Goal: Task Accomplishment & Management: Manage account settings

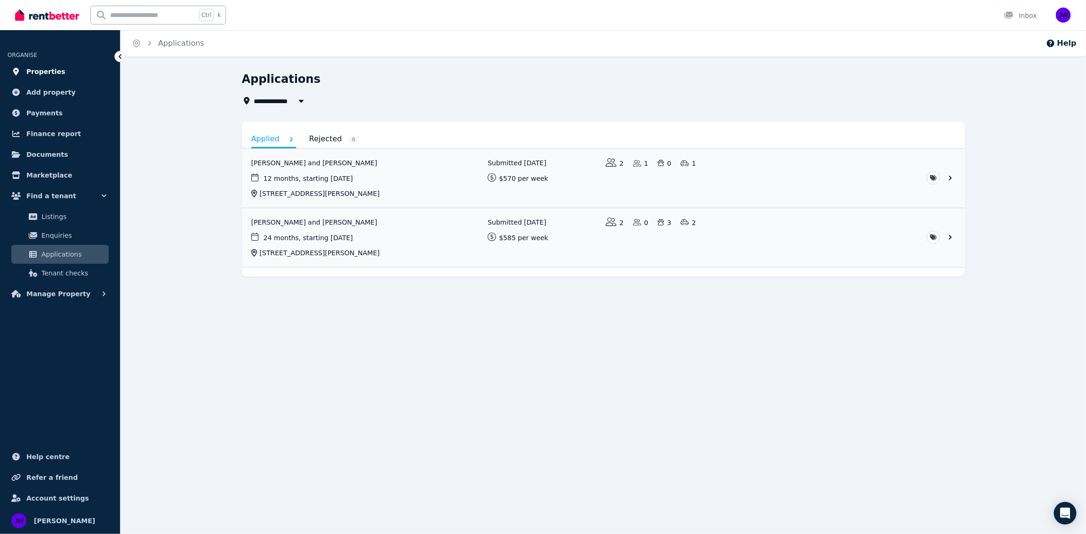
click at [28, 74] on span "Properties" at bounding box center [45, 71] width 39 height 11
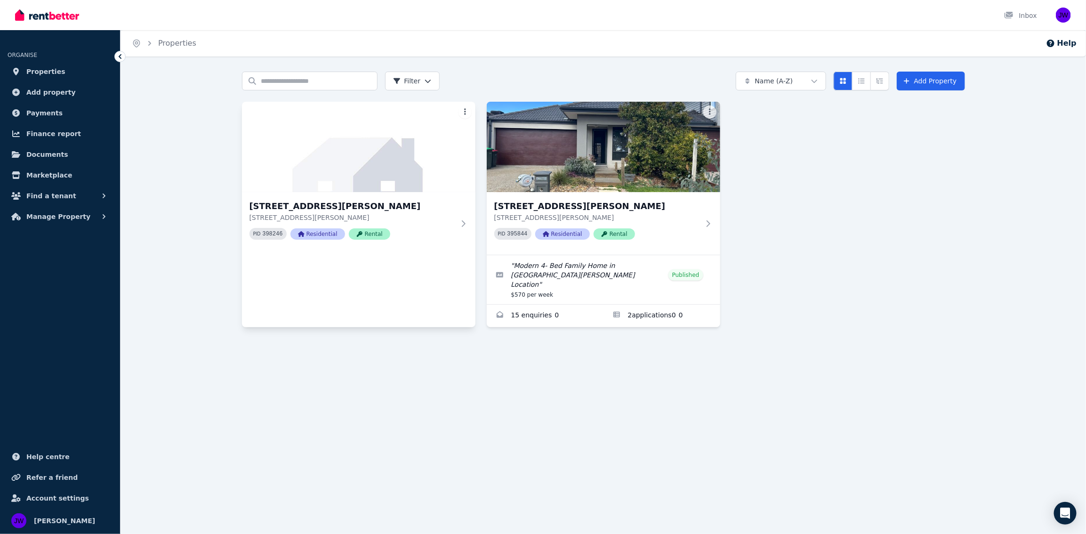
click at [464, 113] on html "Open main menu Inbox Open user menu ORGANISE Properties Add property Payments F…" at bounding box center [543, 267] width 1086 height 534
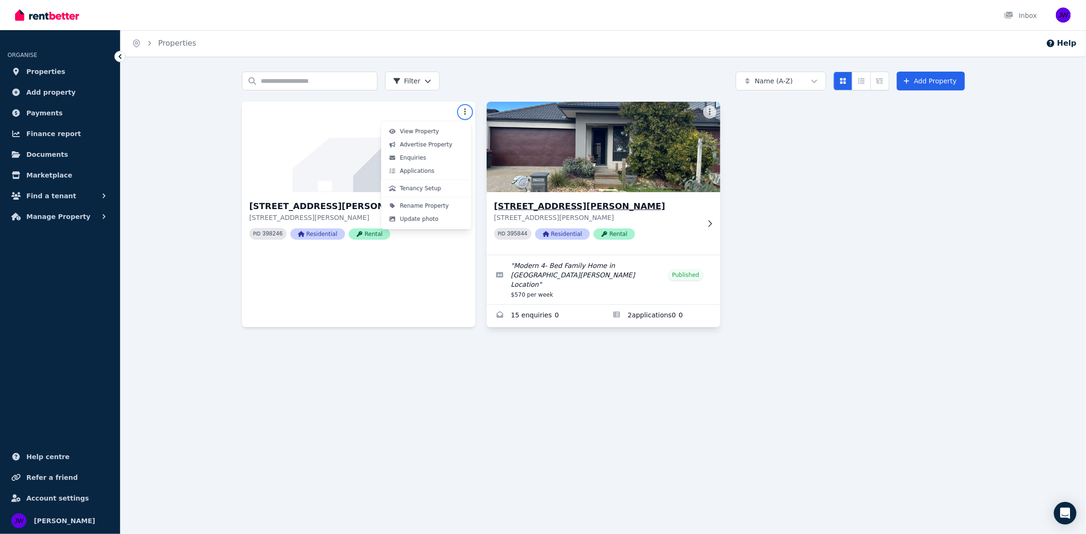
click at [608, 211] on html "Open main menu Inbox Open user menu ORGANISE Properties Add property Payments F…" at bounding box center [543, 267] width 1086 height 534
click at [604, 210] on h3 "[STREET_ADDRESS][PERSON_NAME]" at bounding box center [596, 206] width 205 height 13
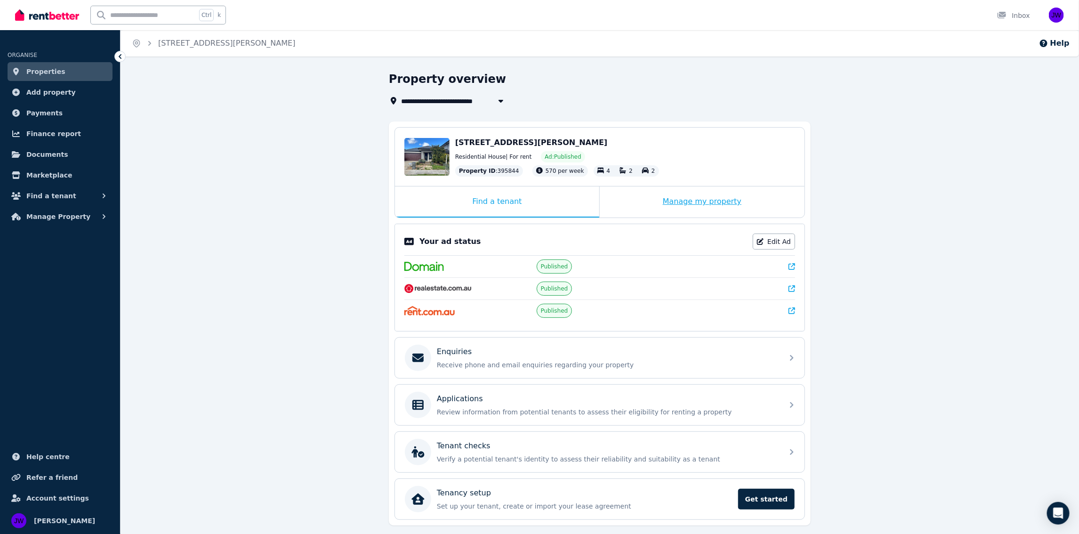
click at [682, 193] on div "Manage my property" at bounding box center [702, 201] width 205 height 31
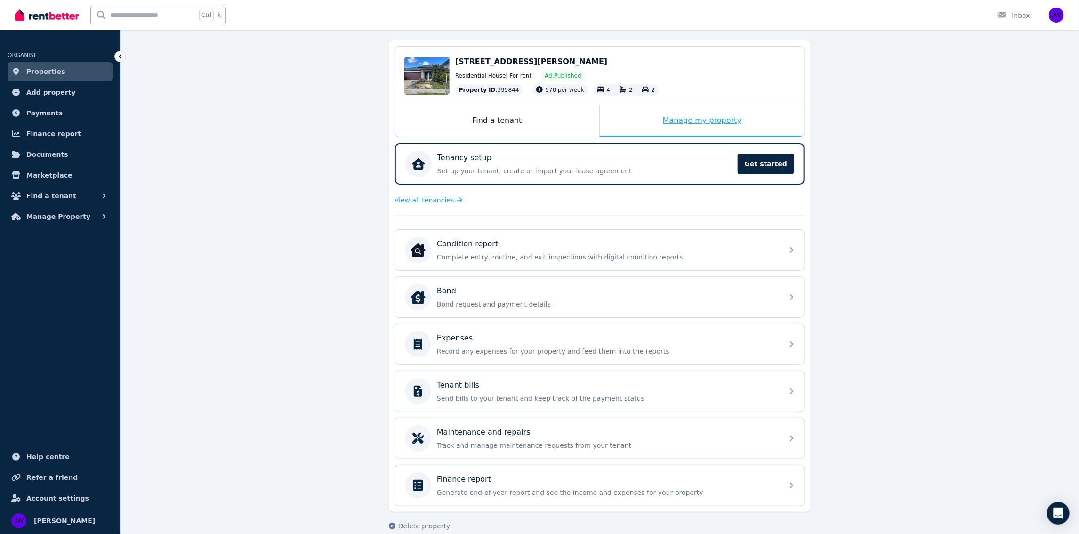
scroll to position [88, 0]
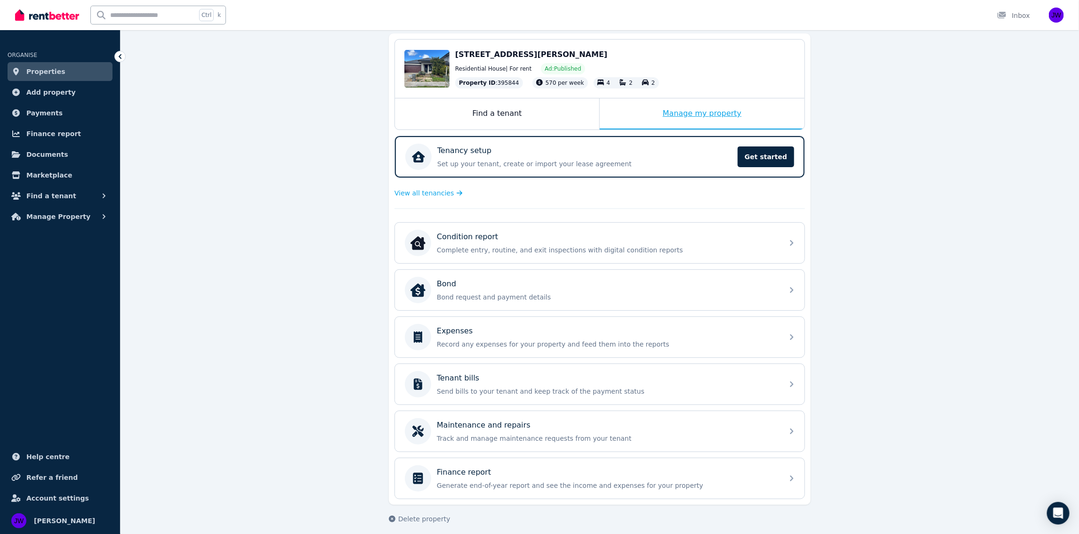
click at [698, 116] on div "Manage my property" at bounding box center [702, 113] width 205 height 31
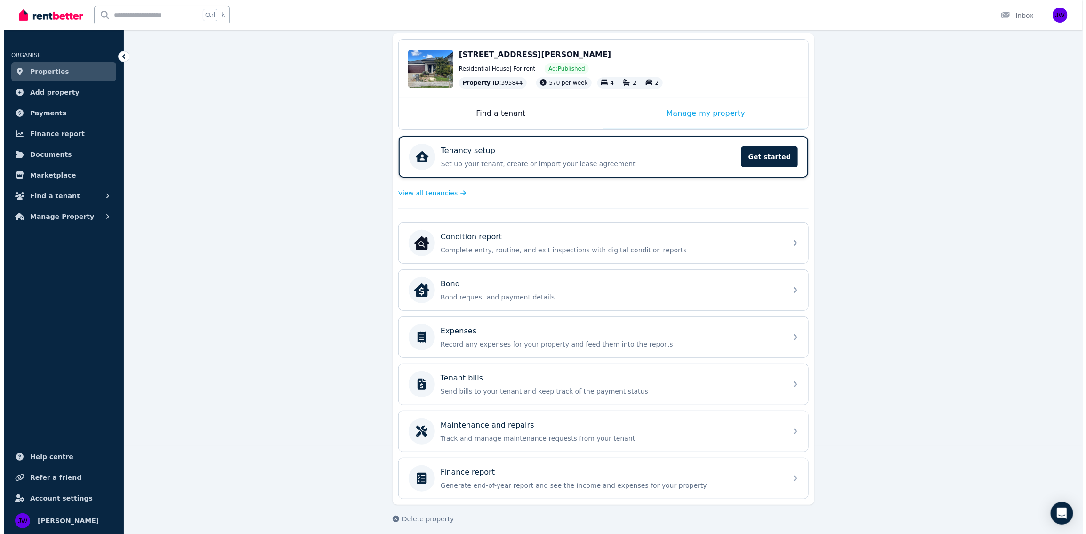
scroll to position [0, 0]
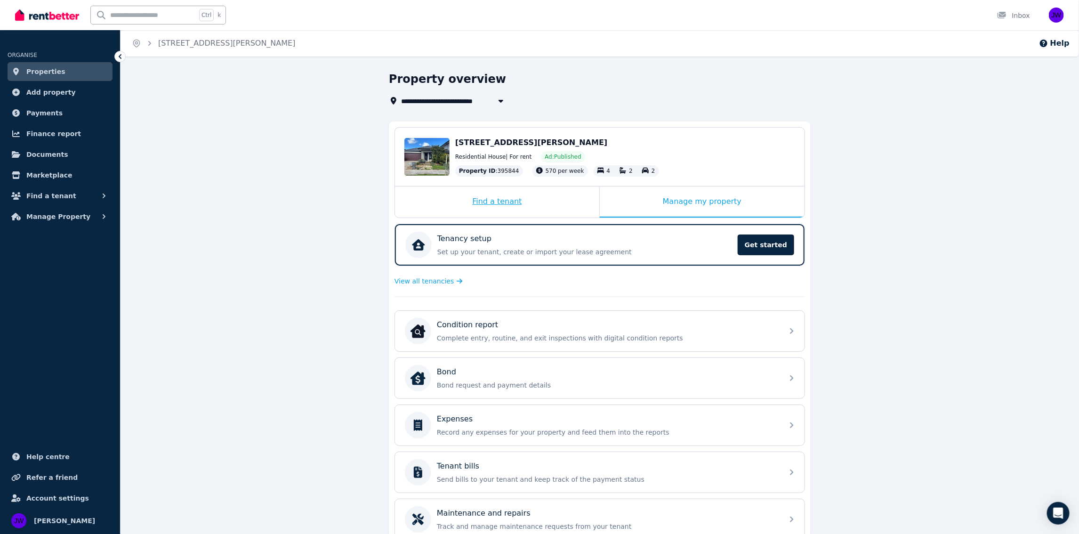
click at [523, 207] on div "Find a tenant" at bounding box center [497, 201] width 204 height 31
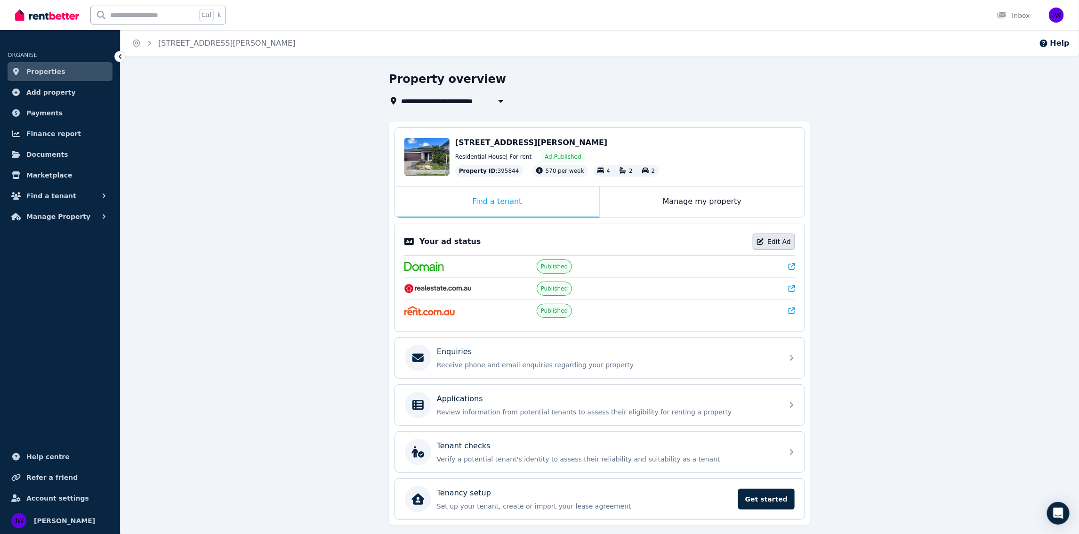
click at [773, 239] on link "Edit Ad" at bounding box center [774, 241] width 42 height 16
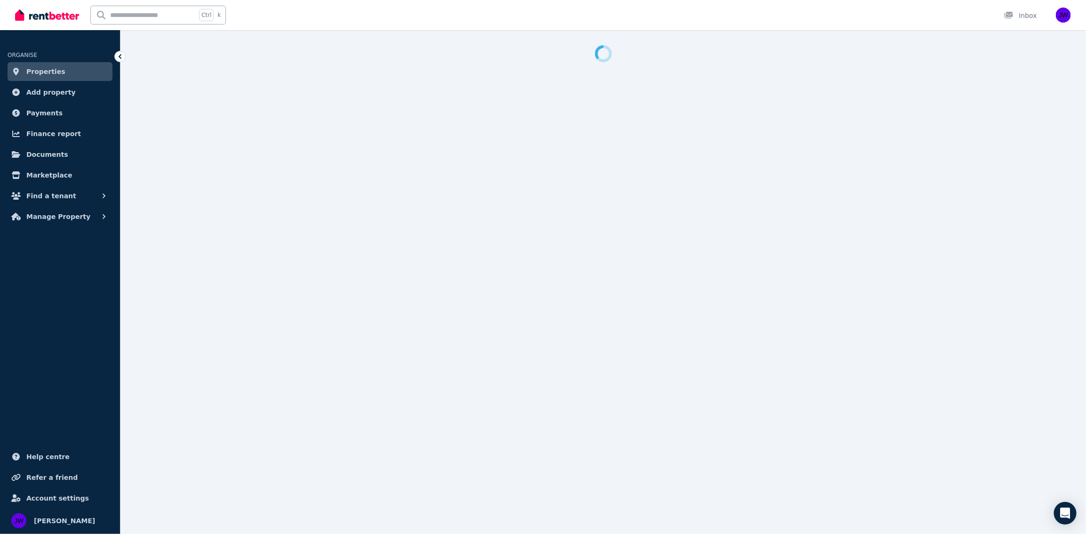
select select "**********"
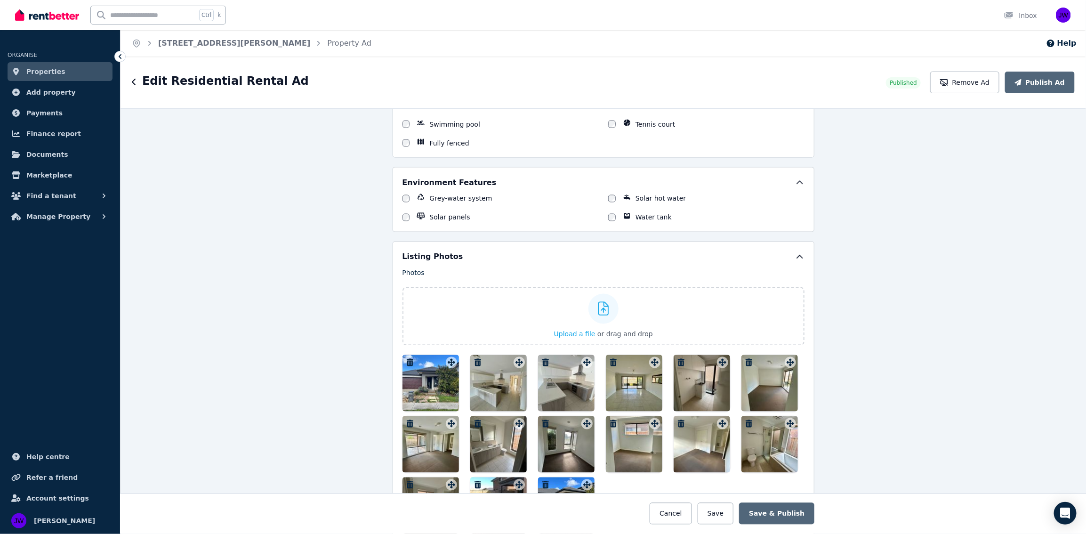
scroll to position [998, 0]
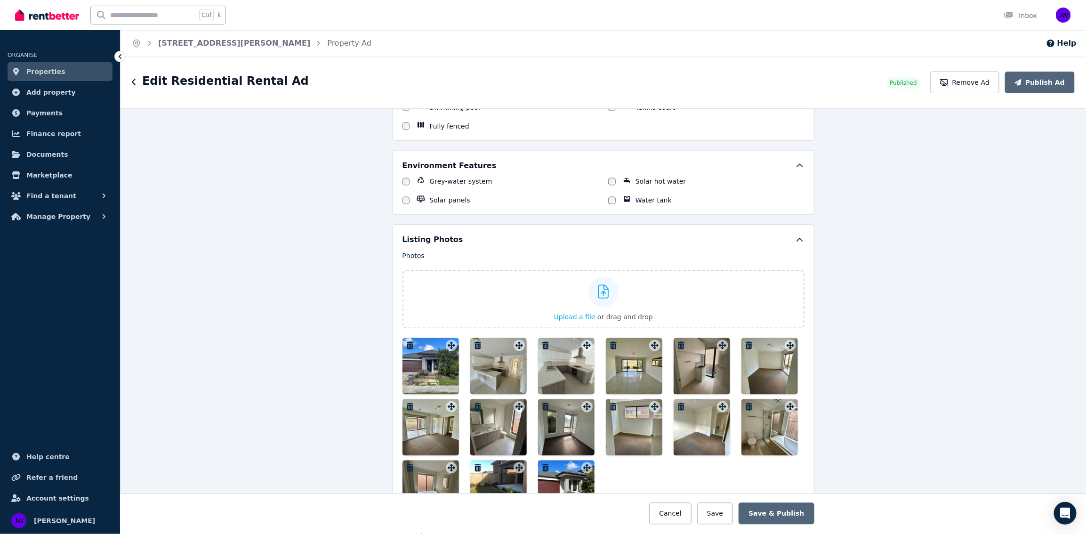
click at [570, 412] on div at bounding box center [566, 427] width 56 height 56
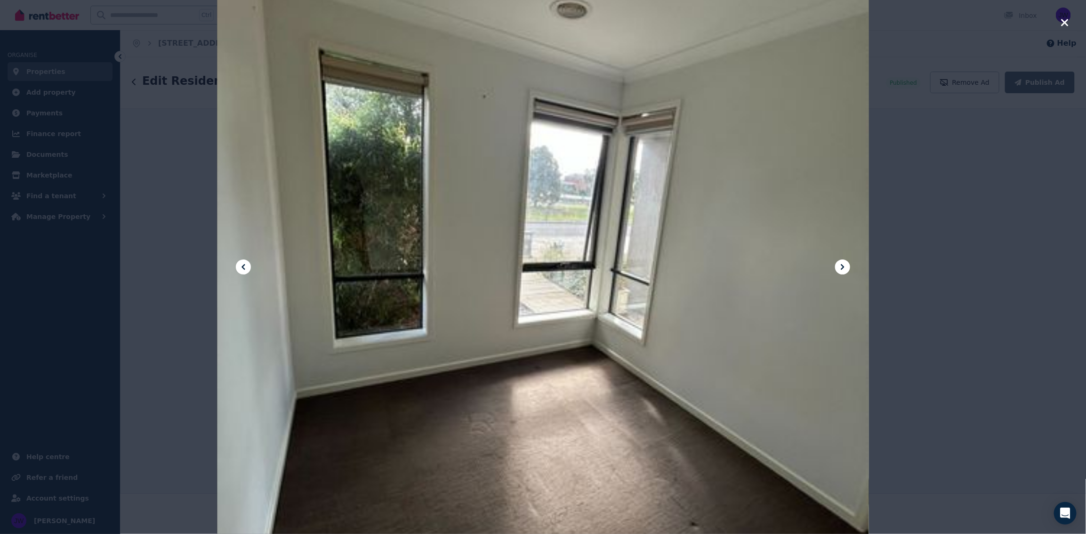
click at [842, 261] on icon at bounding box center [842, 266] width 11 height 11
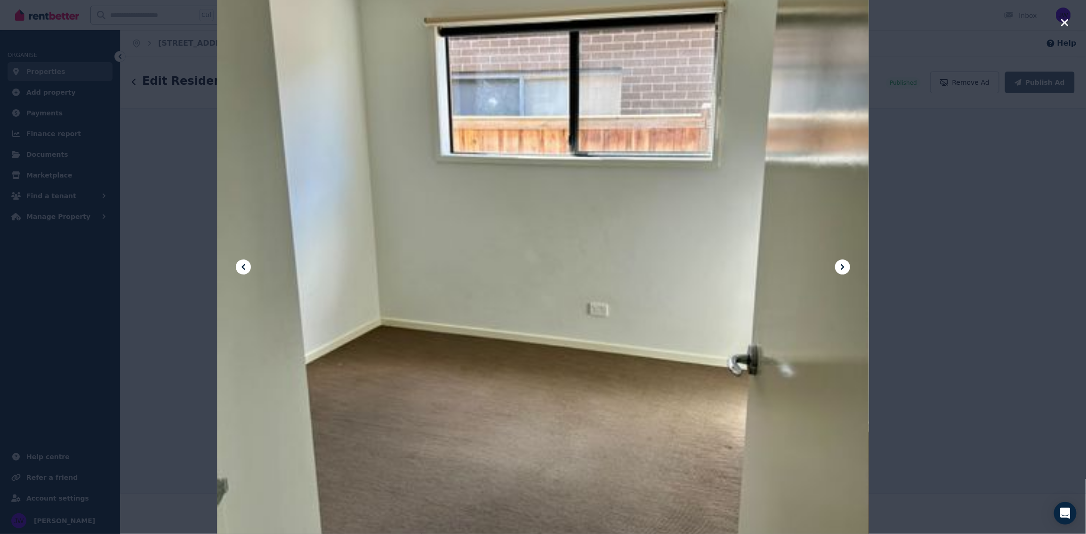
click at [842, 261] on icon at bounding box center [842, 266] width 11 height 11
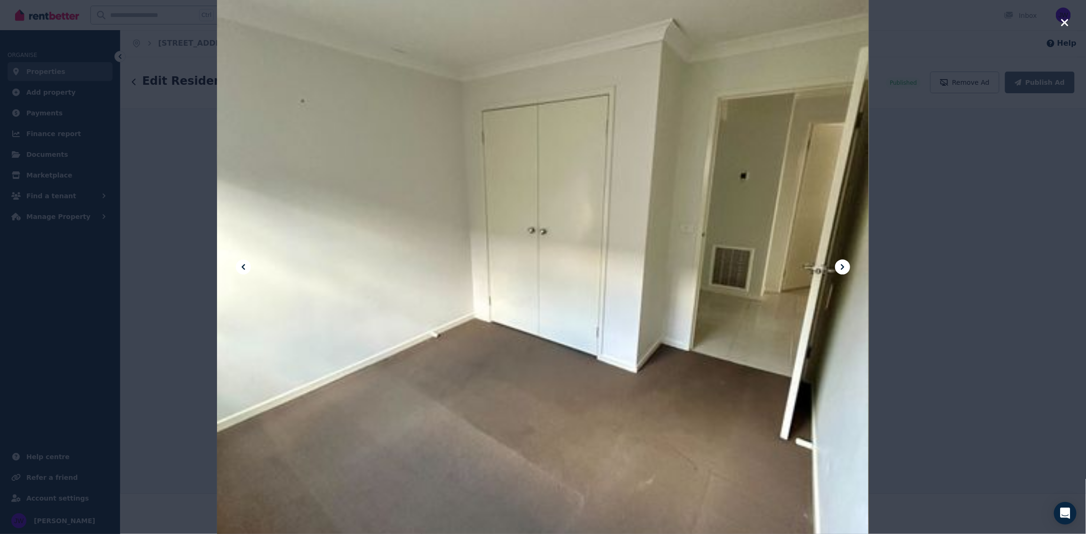
drag, startPoint x: 250, startPoint y: 271, endPoint x: 243, endPoint y: 269, distance: 7.9
click at [249, 271] on div at bounding box center [542, 266] width 651 height 869
click at [243, 268] on icon at bounding box center [243, 266] width 11 height 11
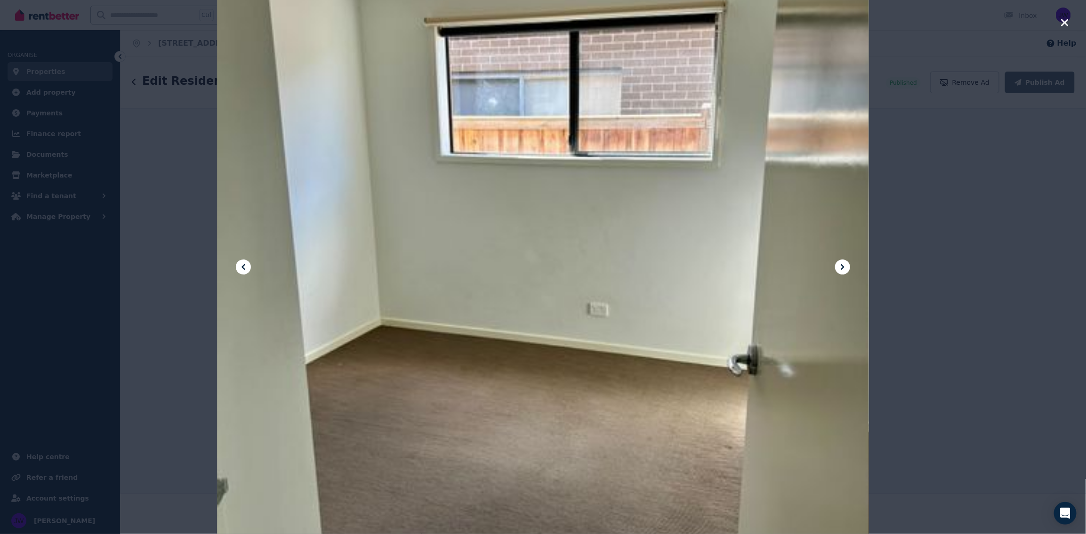
click at [243, 269] on icon at bounding box center [243, 266] width 11 height 11
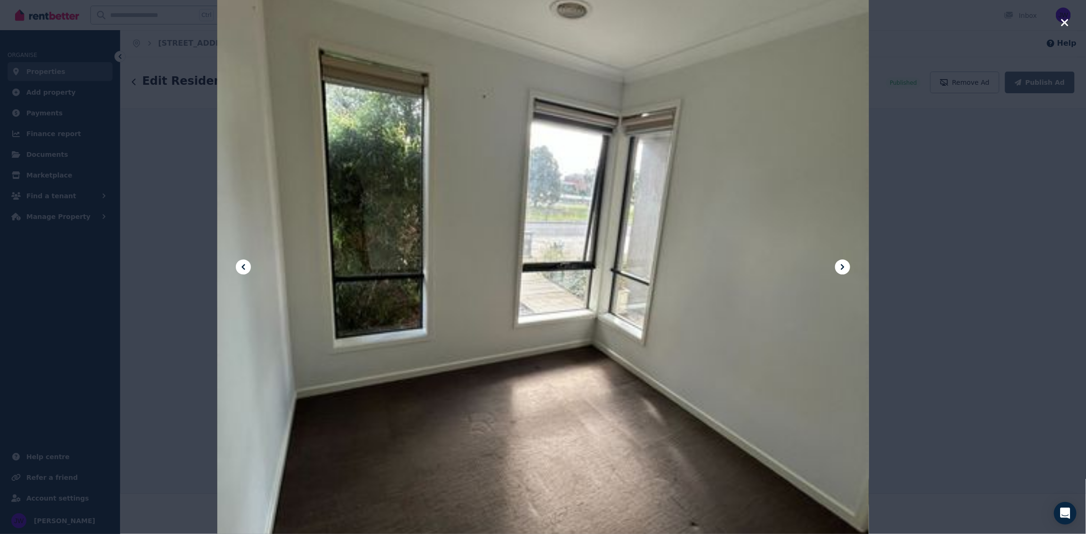
click at [904, 132] on div at bounding box center [543, 267] width 1086 height 534
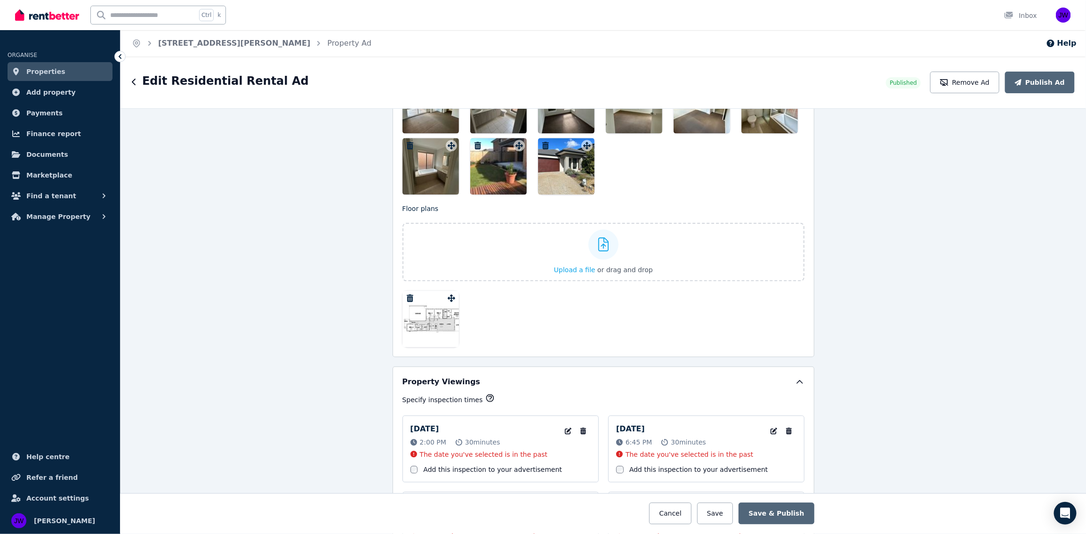
scroll to position [1328, 0]
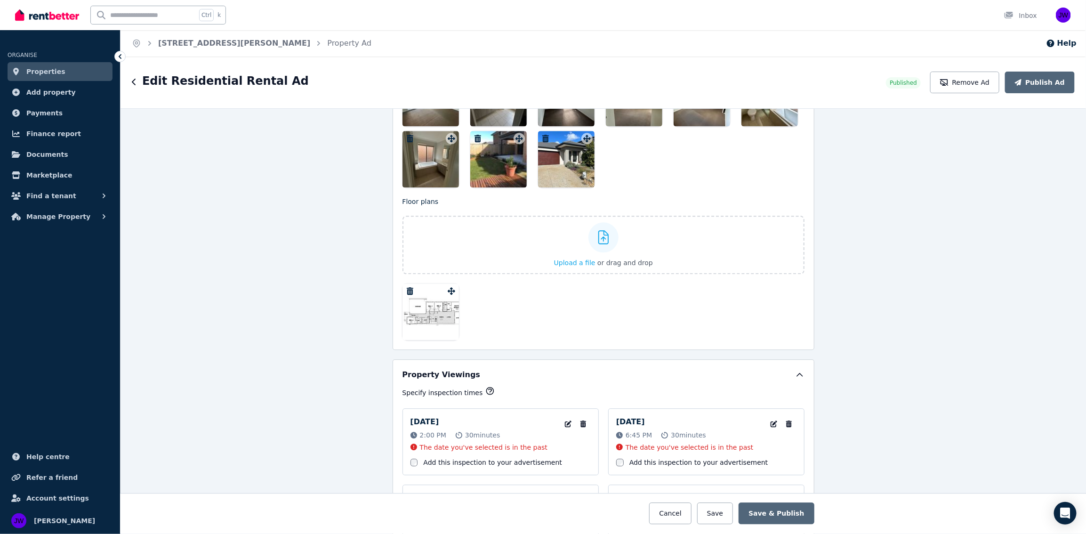
click at [441, 316] on div at bounding box center [430, 311] width 56 height 56
